Goal: Browse casually: Explore the website without a specific task or goal

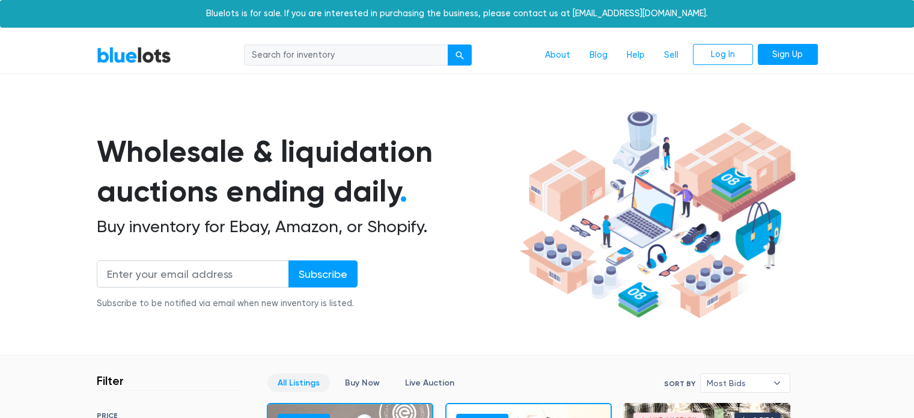
click at [131, 53] on link "BlueLots" at bounding box center [134, 54] width 75 height 17
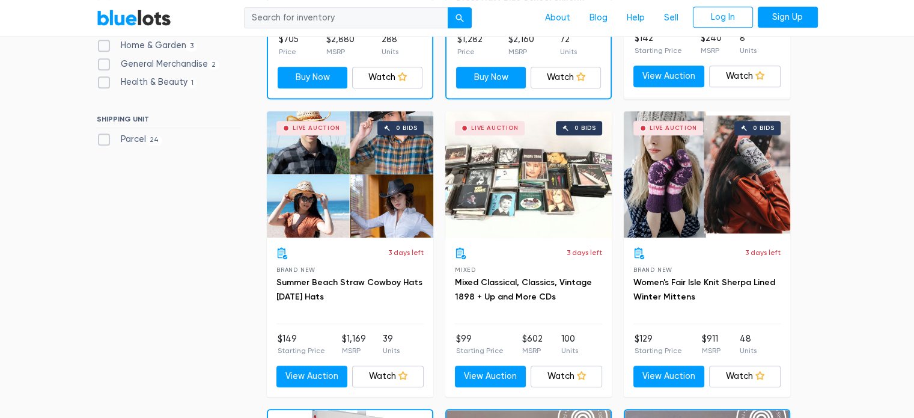
scroll to position [623, 0]
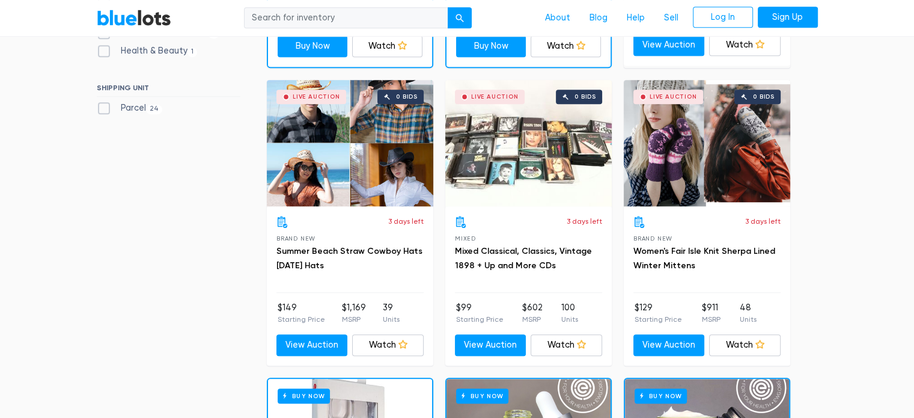
click at [691, 124] on div "Live Auction 0 bids" at bounding box center [707, 143] width 166 height 126
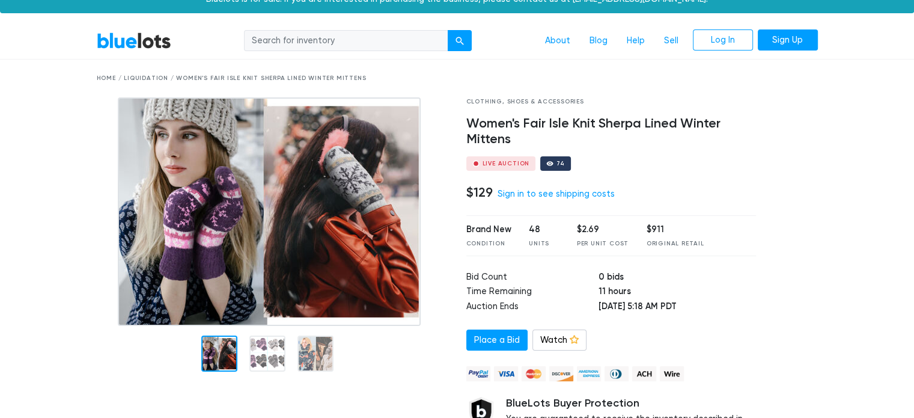
scroll to position [17, 0]
